Goal: Navigation & Orientation: Go to known website

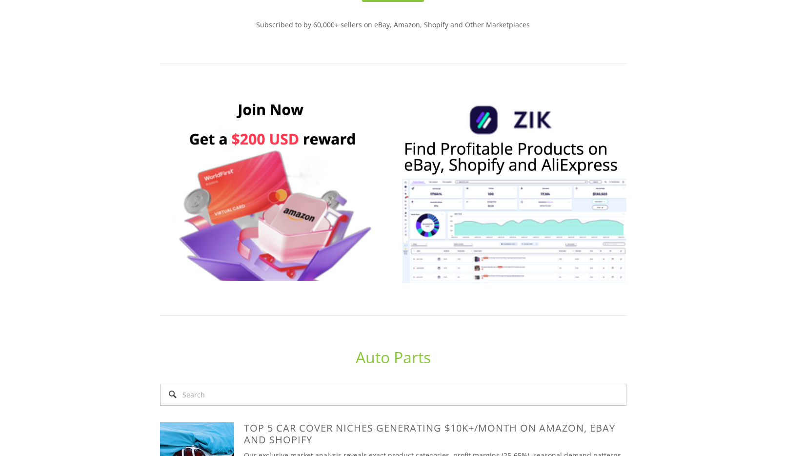
scroll to position [534, 0]
